Goal: Task Accomplishment & Management: Manage account settings

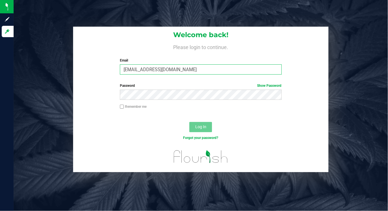
type input "[EMAIL_ADDRESS][DOMAIN_NAME]"
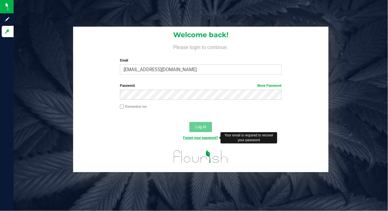
click at [192, 136] on link "Forgot your password?" at bounding box center [200, 138] width 35 height 4
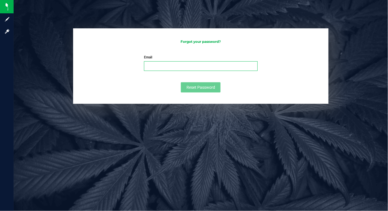
click at [176, 64] on input "Email" at bounding box center [200, 66] width 113 height 10
type input "[EMAIL_ADDRESS][DOMAIN_NAME]"
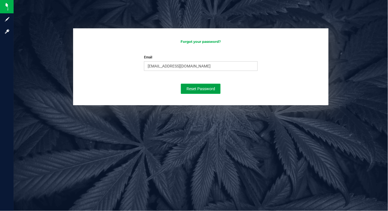
click at [214, 87] on span "Reset Password" at bounding box center [201, 89] width 29 height 5
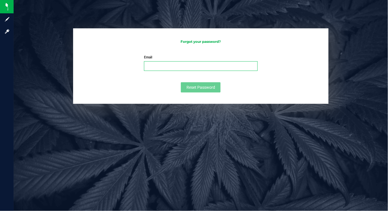
click at [161, 65] on input "Email" at bounding box center [200, 66] width 113 height 10
type input "[EMAIL_ADDRESS][DOMAIN_NAME]"
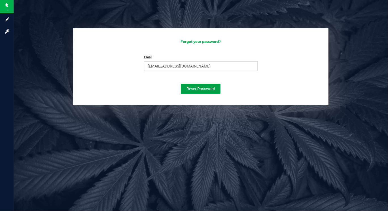
click at [200, 86] on button "Reset Password" at bounding box center [201, 89] width 40 height 10
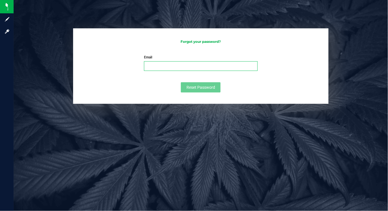
click at [163, 66] on input "Email" at bounding box center [200, 66] width 113 height 10
type input "[EMAIL_ADDRESS][DOMAIN_NAME]"
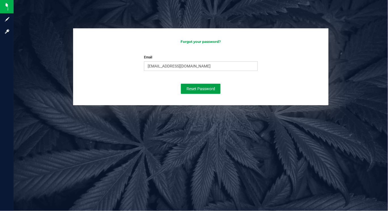
click at [197, 88] on span "Reset Password" at bounding box center [201, 89] width 29 height 5
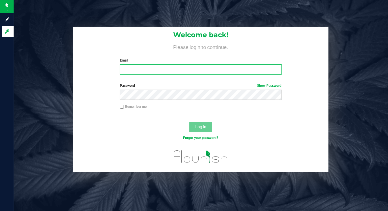
click at [141, 71] on input "Email" at bounding box center [201, 69] width 162 height 10
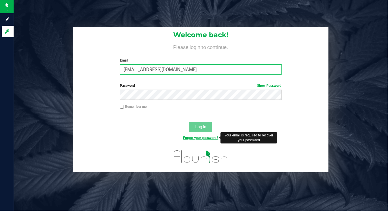
type input "[EMAIL_ADDRESS][DOMAIN_NAME]"
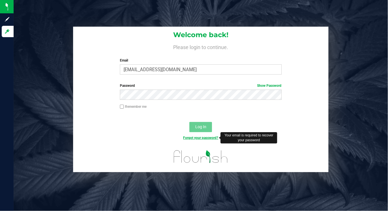
click at [196, 138] on link "Forgot your password?" at bounding box center [200, 138] width 35 height 4
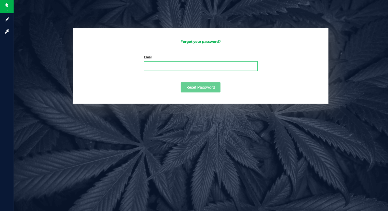
click at [171, 67] on input "Email" at bounding box center [200, 66] width 113 height 10
type input "[EMAIL_ADDRESS][DOMAIN_NAME]"
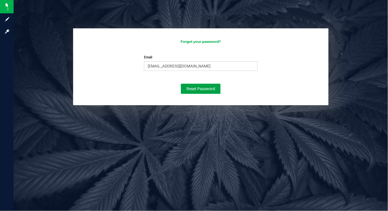
click at [198, 86] on button "Reset Password" at bounding box center [201, 89] width 40 height 10
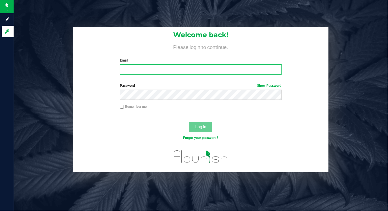
click at [135, 70] on input "Email" at bounding box center [201, 69] width 162 height 10
type input "[EMAIL_ADDRESS][DOMAIN_NAME]"
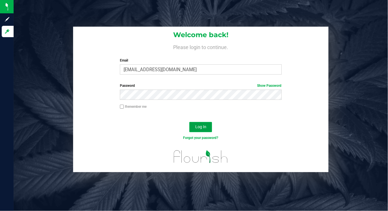
click at [208, 127] on button "Log In" at bounding box center [200, 127] width 23 height 10
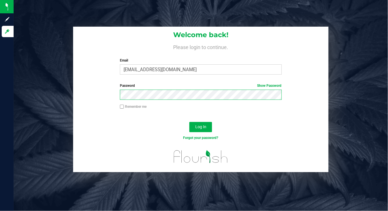
click at [121, 82] on form "Welcome back! Please login to continue. Email kanputt@verizon.net Required Plea…" at bounding box center [200, 100] width 247 height 146
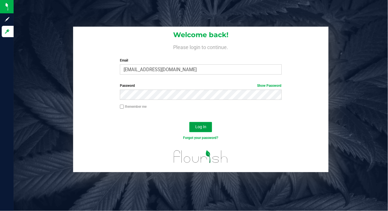
click at [200, 127] on span "Log In" at bounding box center [200, 127] width 11 height 5
